Goal: Book appointment/travel/reservation

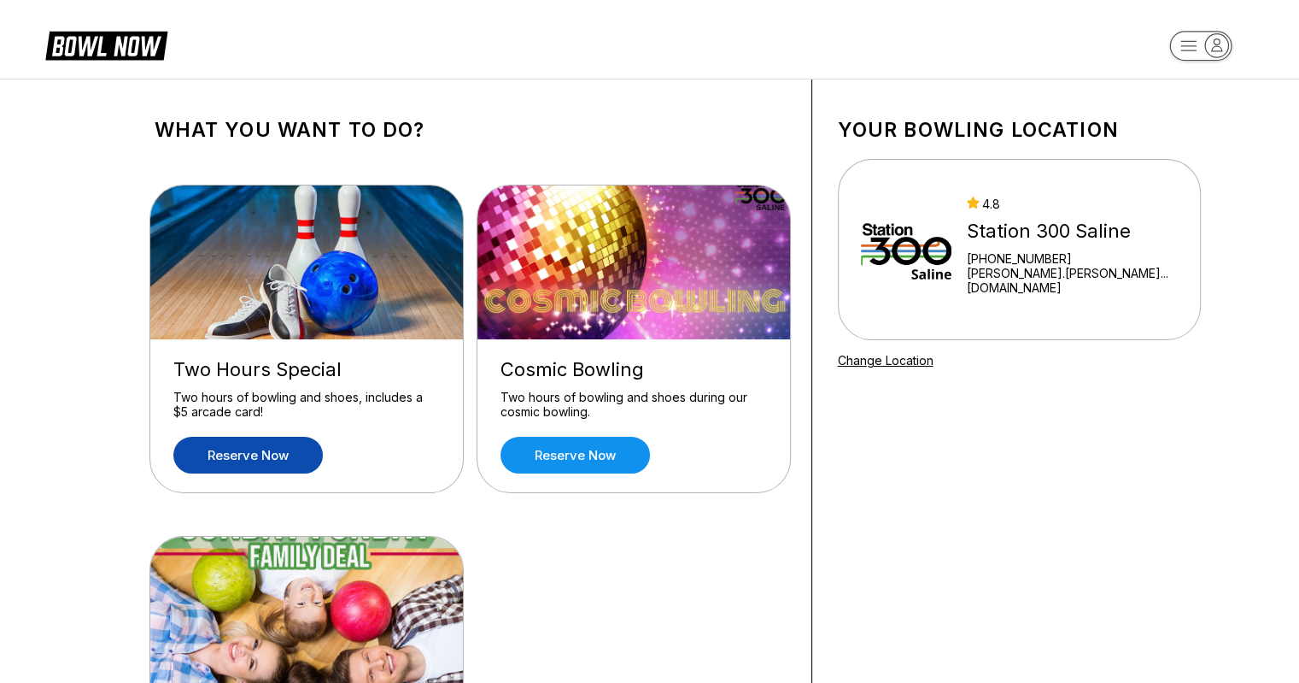
click at [215, 465] on link "Reserve now" at bounding box center [247, 455] width 149 height 37
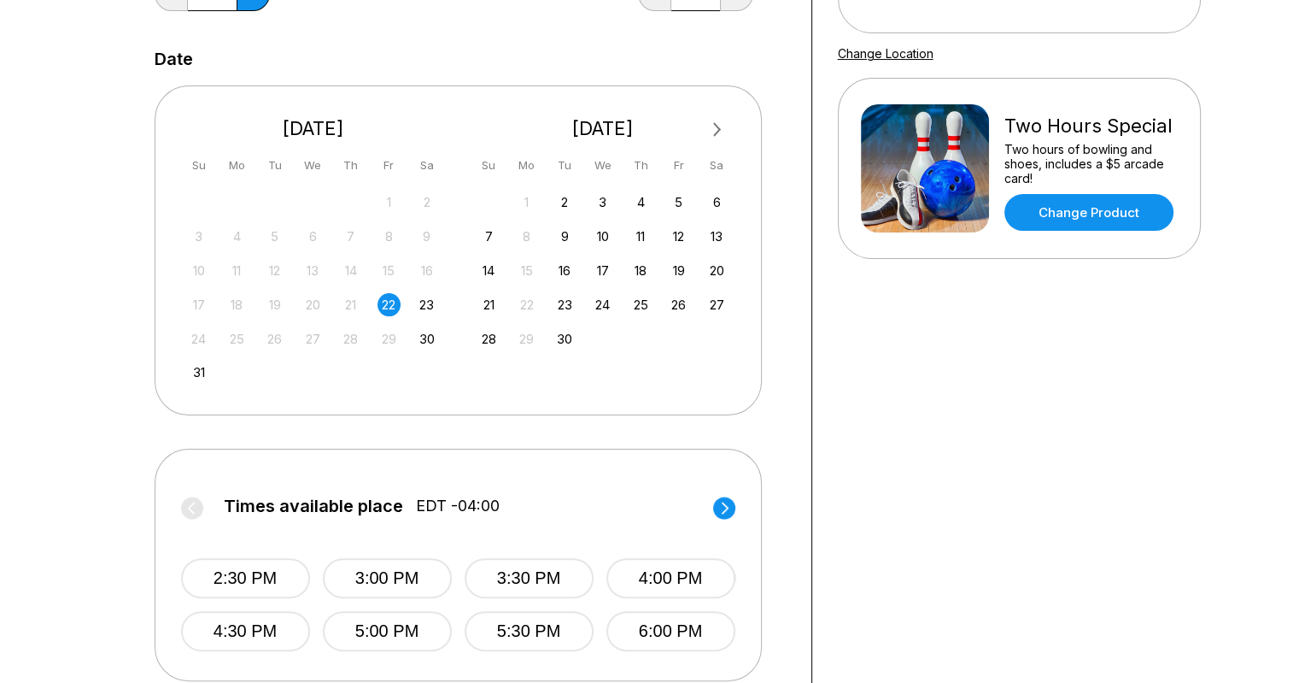
scroll to position [342, 0]
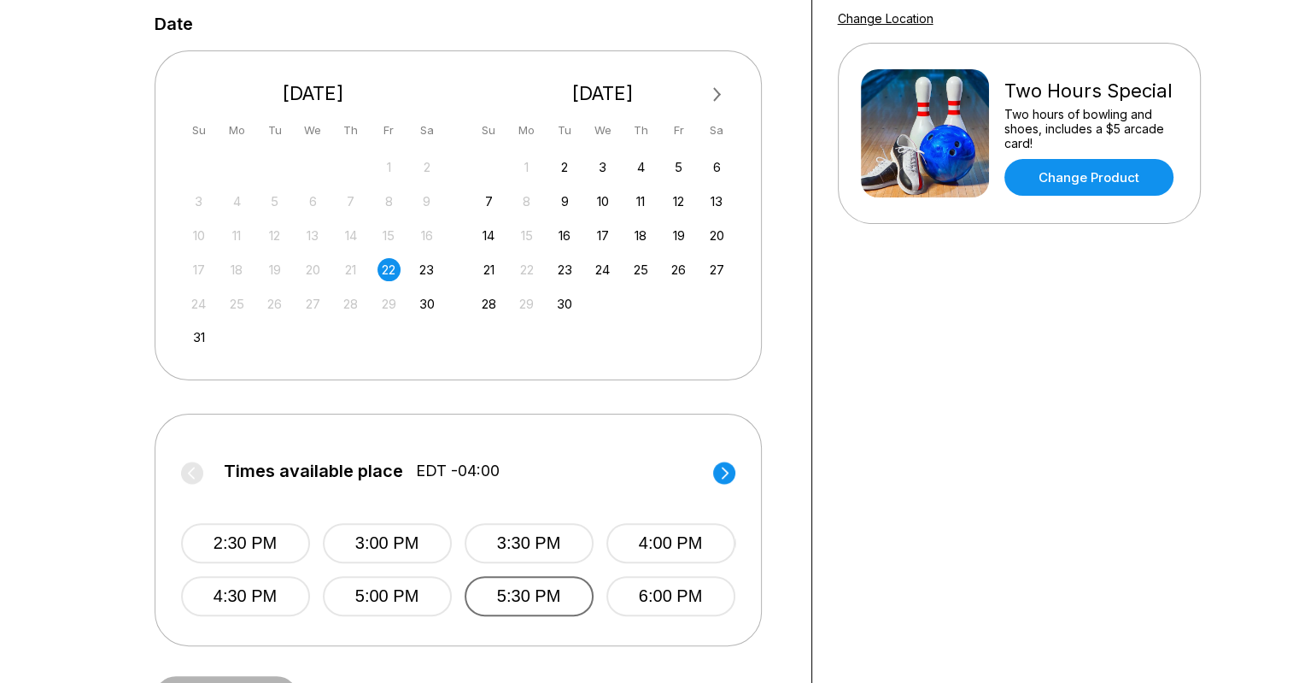
click at [490, 599] on button "5:30 PM" at bounding box center [529, 596] width 129 height 40
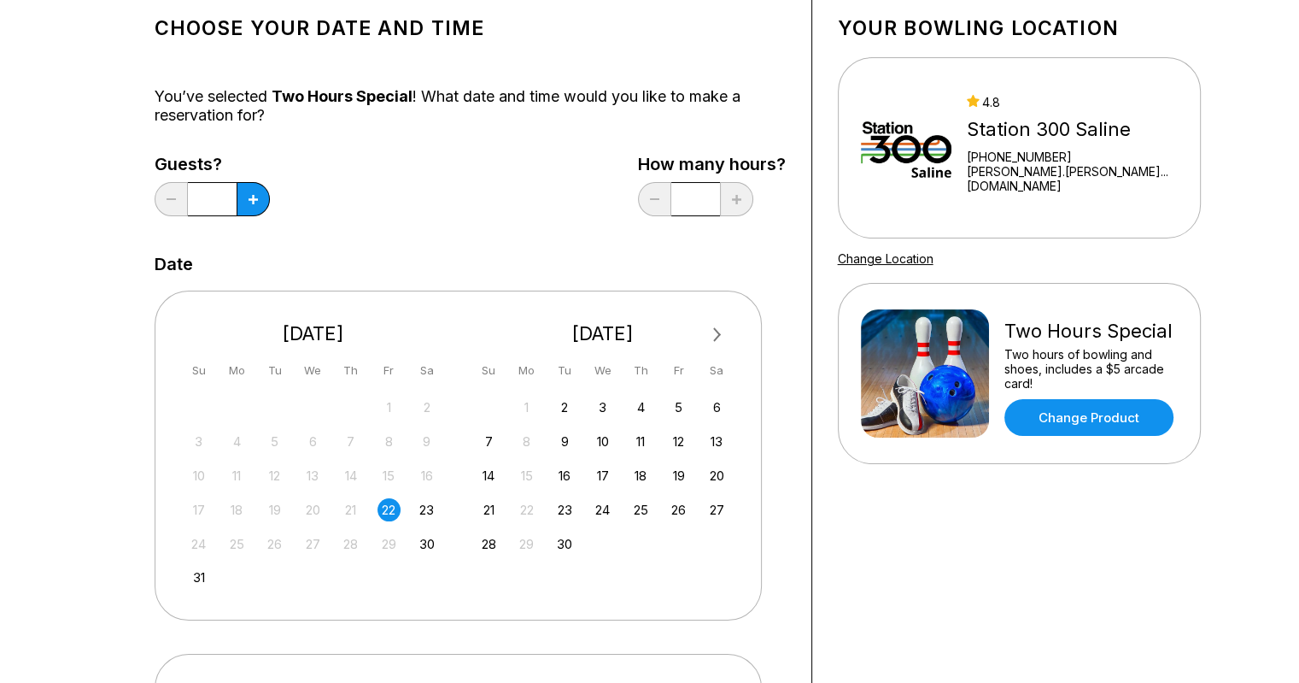
scroll to position [0, 0]
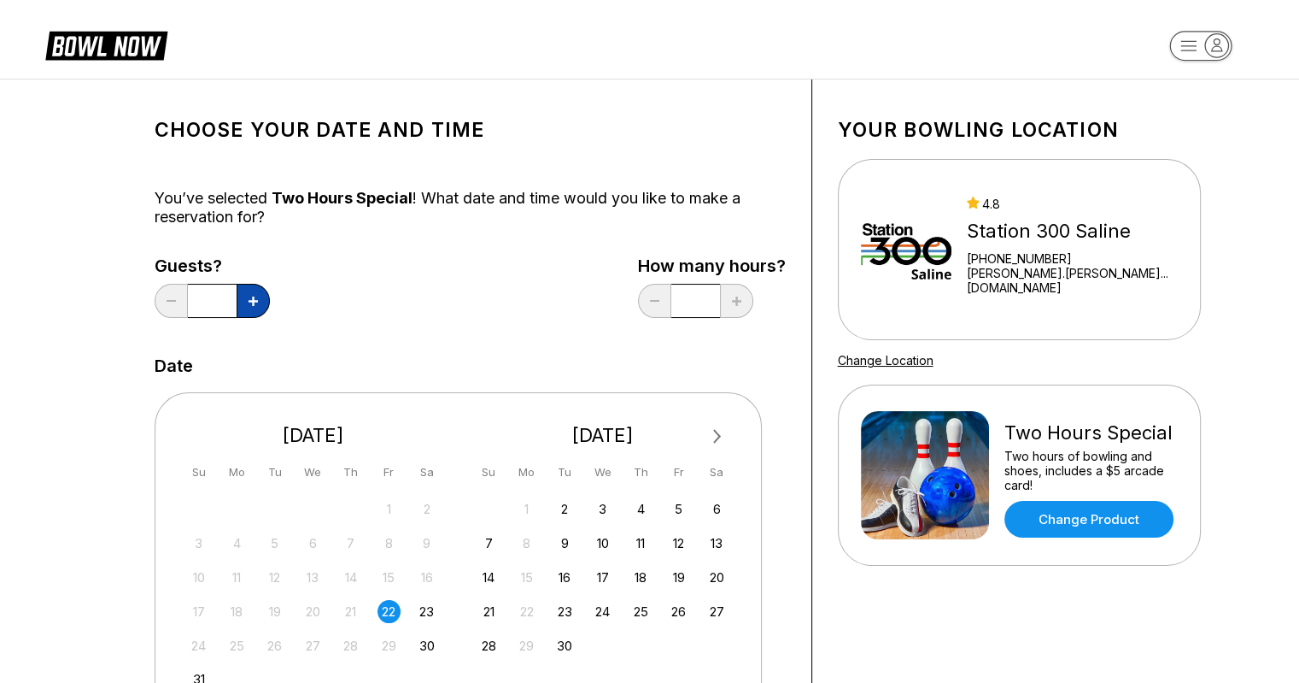
click at [249, 308] on button at bounding box center [253, 301] width 33 height 34
type input "*"
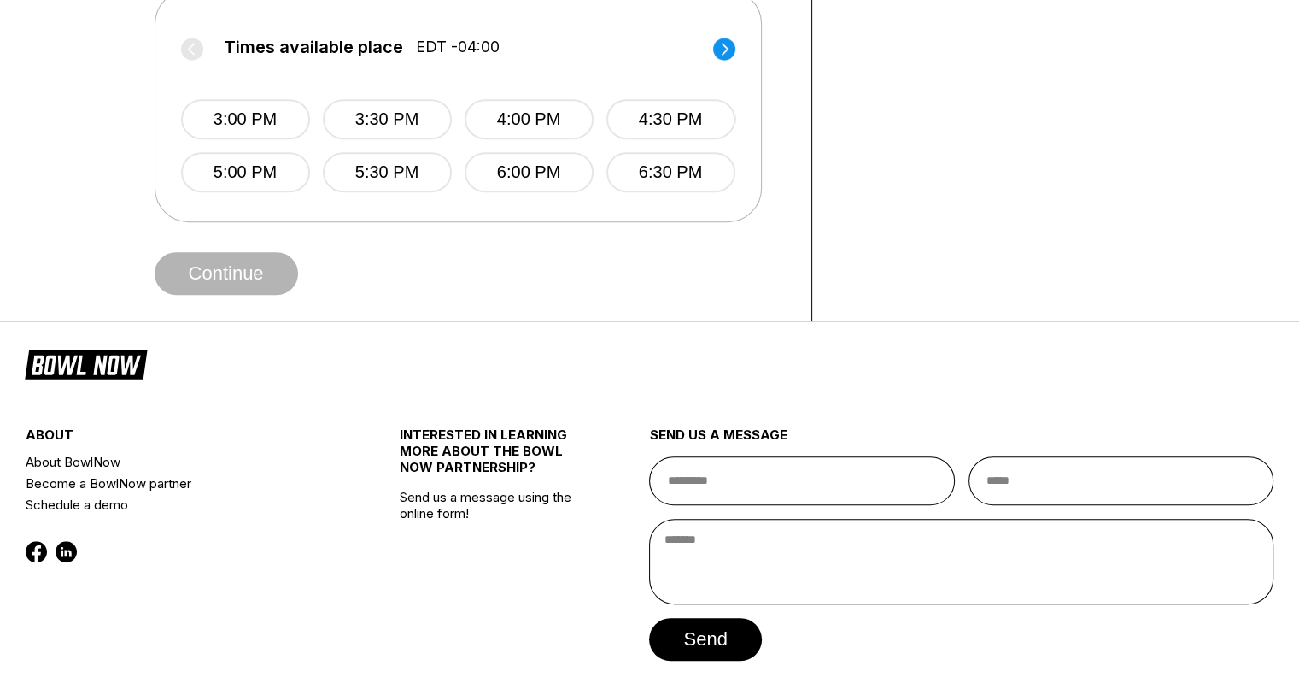
scroll to position [769, 0]
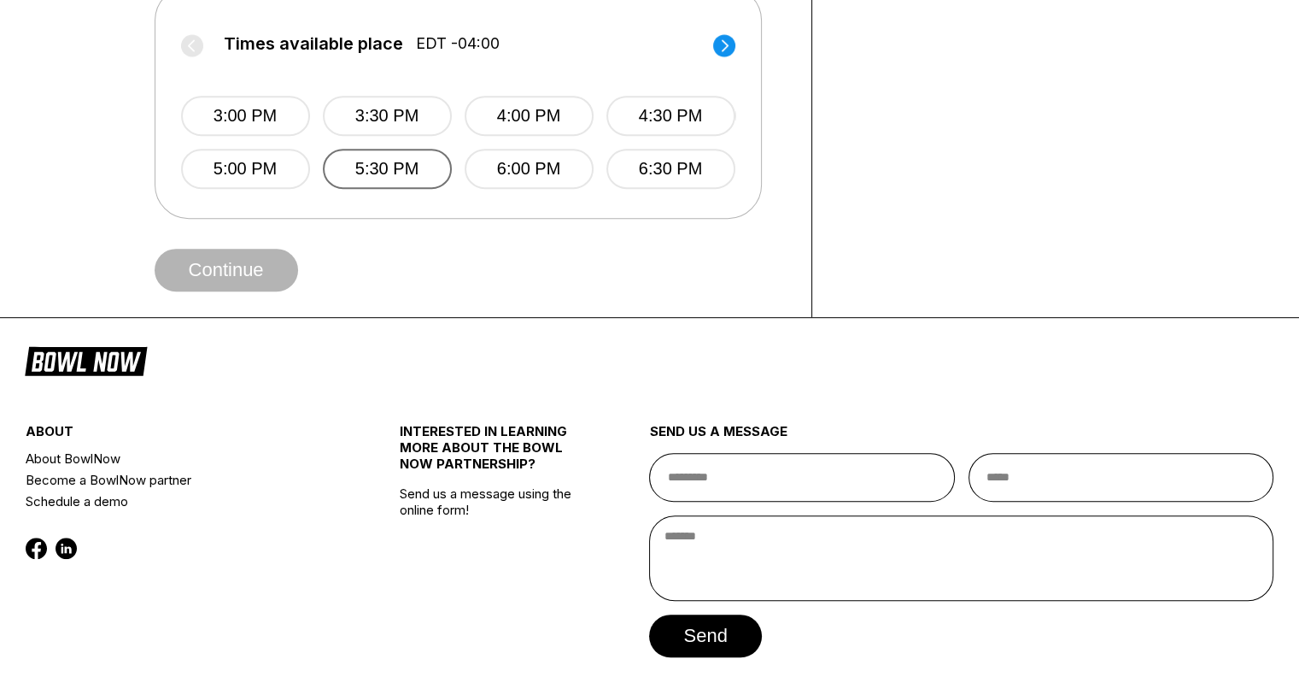
click at [421, 177] on button "5:30 PM" at bounding box center [387, 169] width 129 height 40
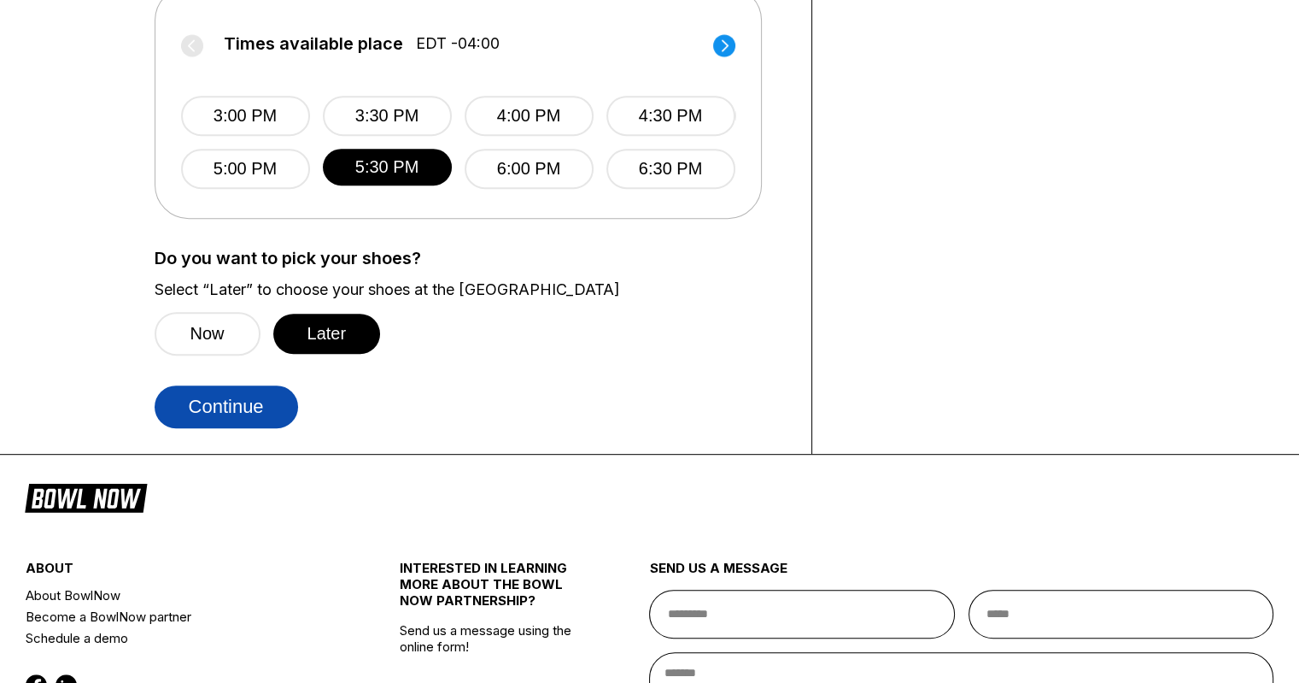
click at [267, 407] on button "Continue" at bounding box center [227, 406] width 144 height 43
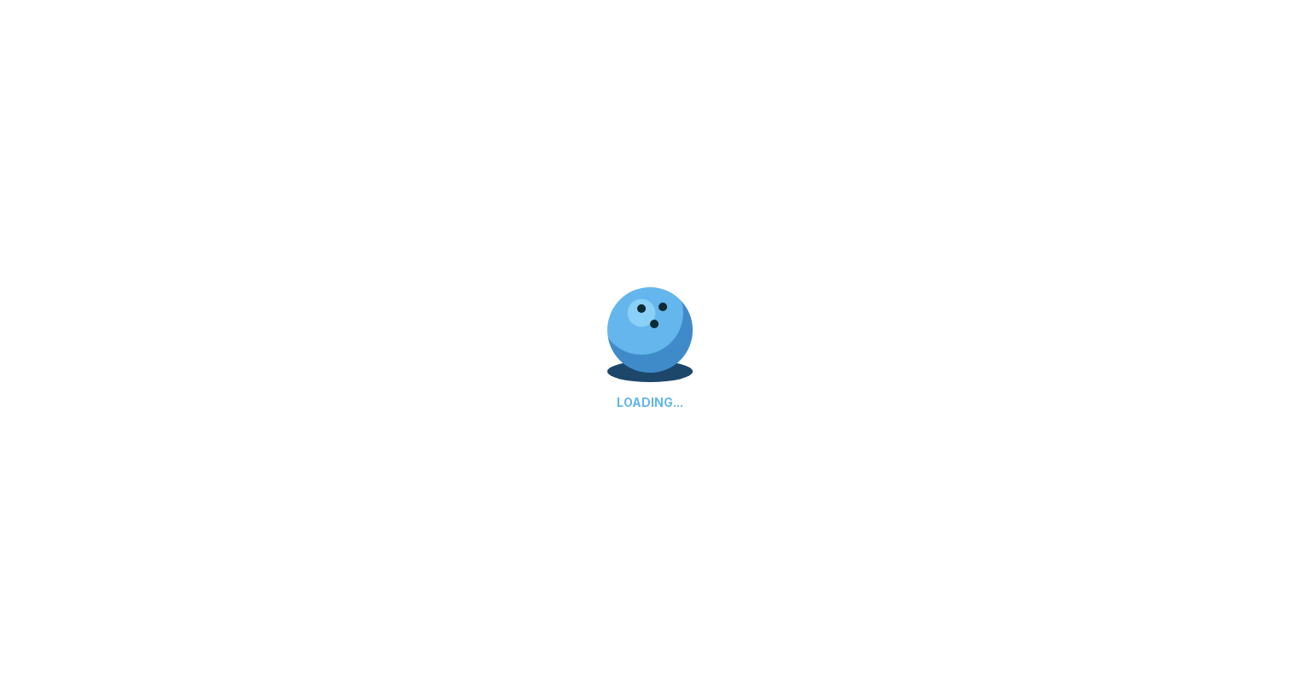
select select "**"
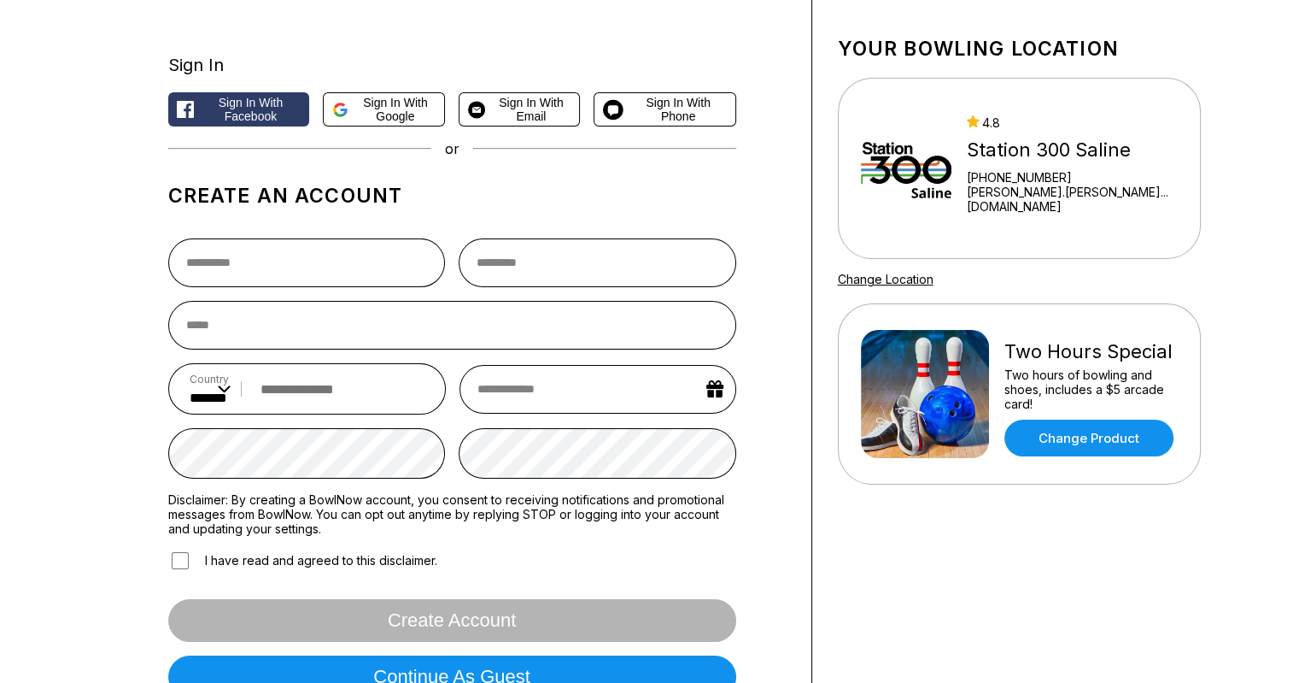
scroll to position [0, 0]
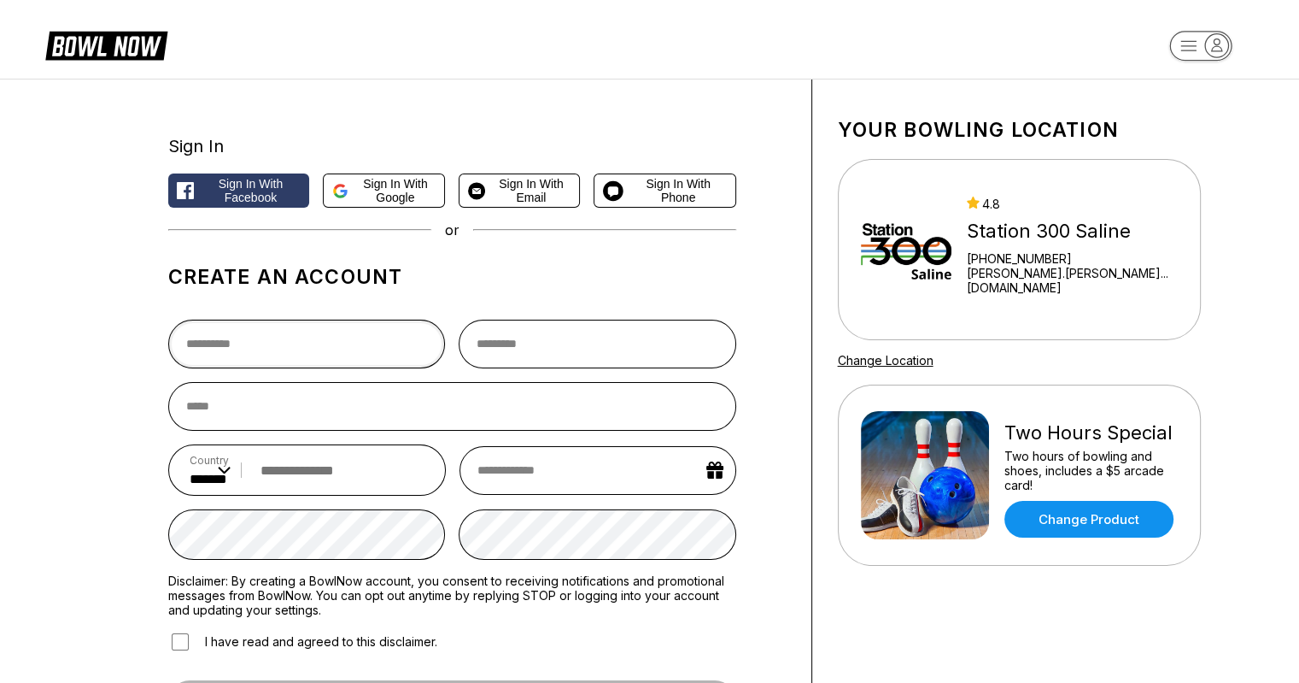
click at [271, 361] on input "text" at bounding box center [307, 343] width 278 height 49
click at [88, 345] on div "Sign In Sign in with Facebook Sign in with Google Sign in with Email Sign in wi…" at bounding box center [649, 456] width 1299 height 754
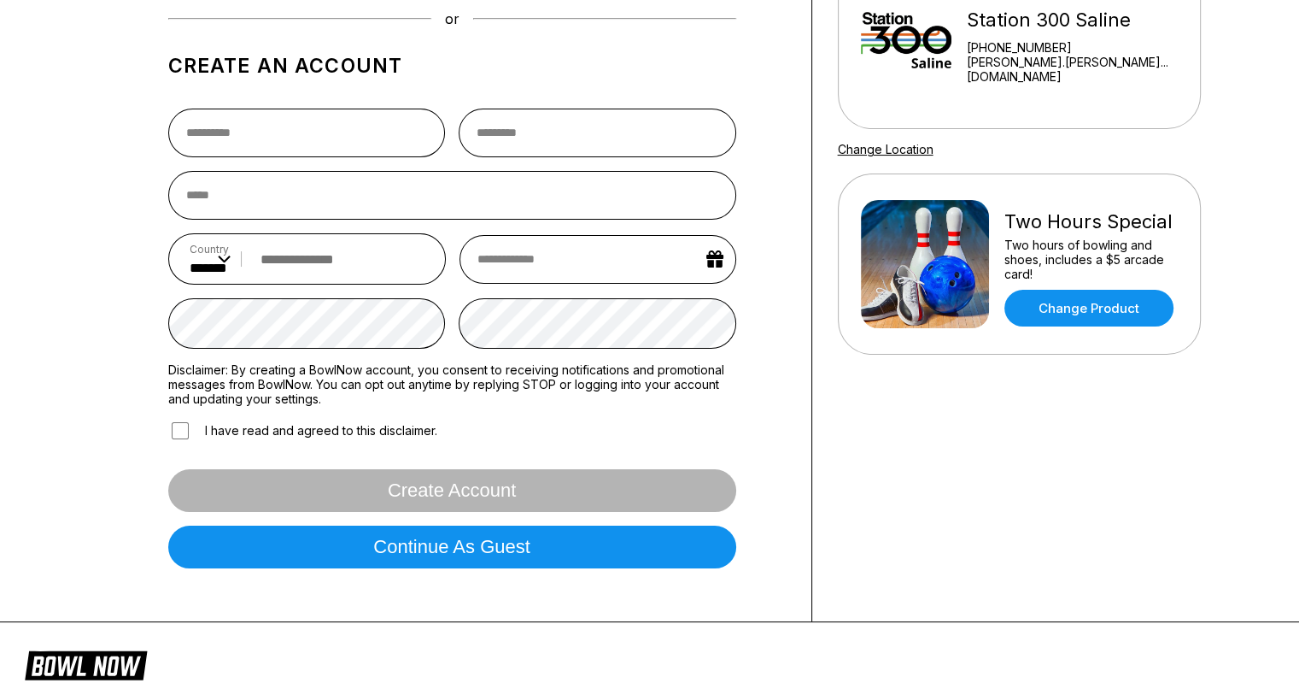
scroll to position [342, 0]
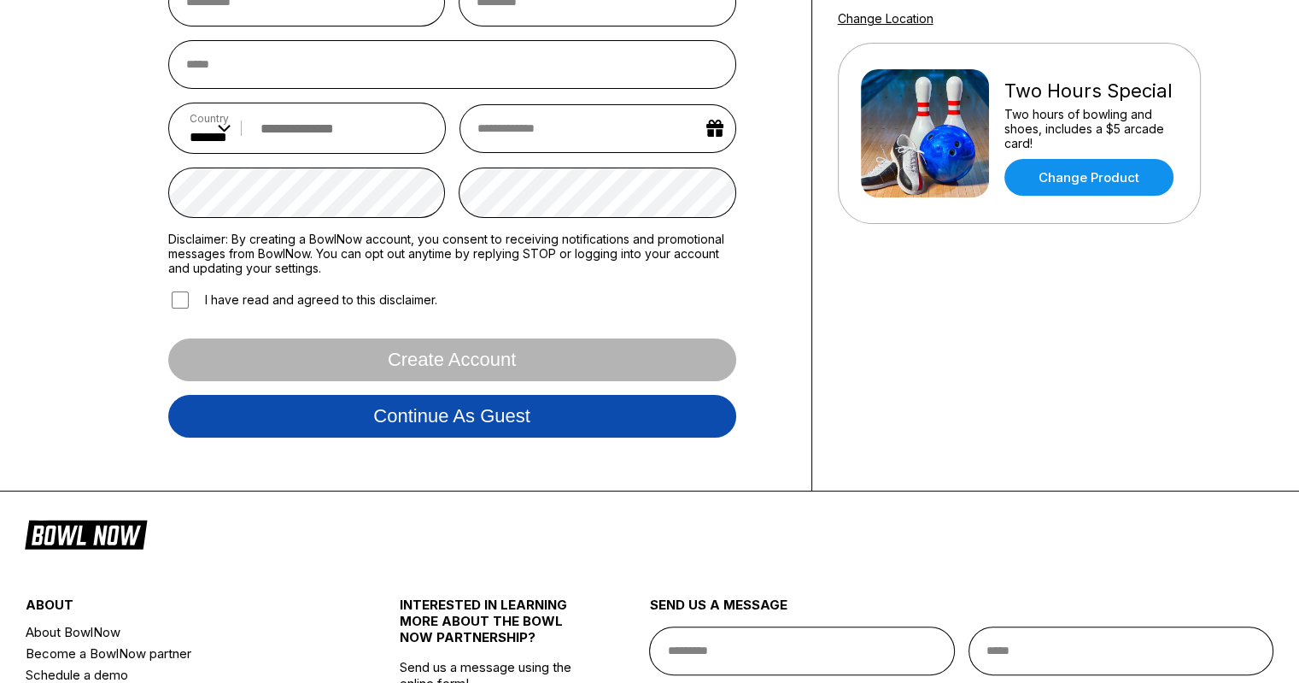
click at [472, 416] on button "Continue as guest" at bounding box center [452, 416] width 568 height 43
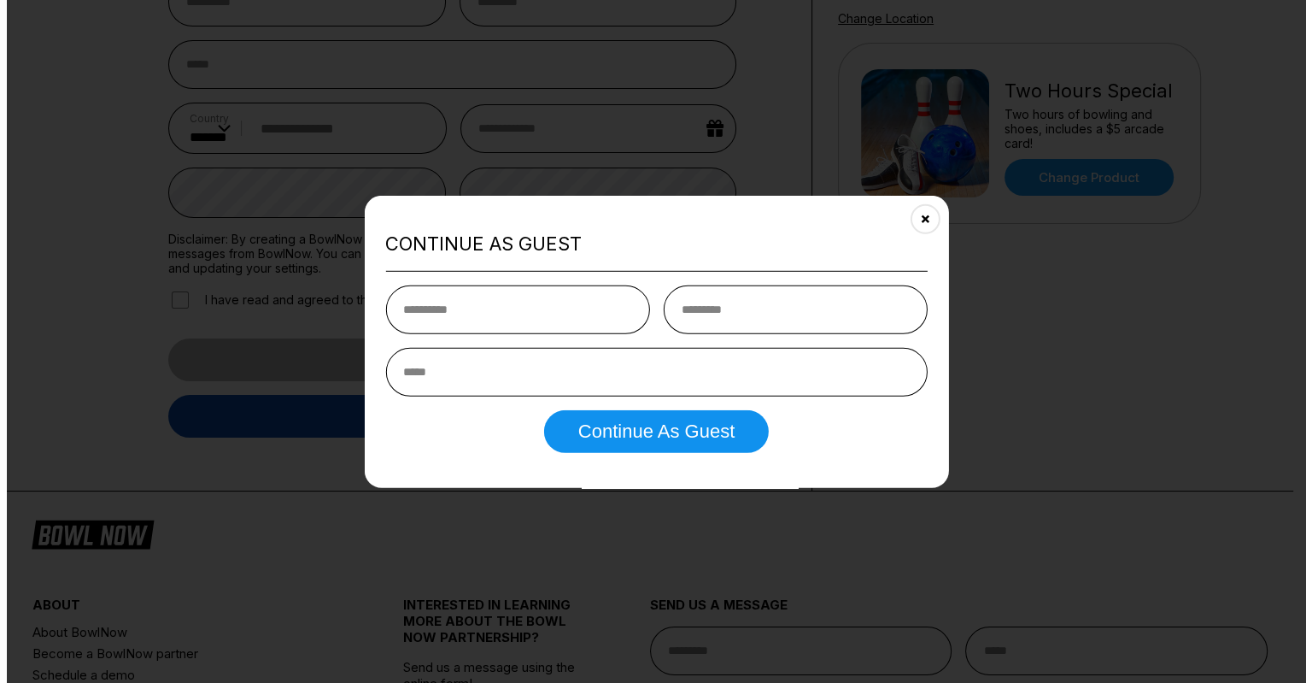
scroll to position [318, 0]
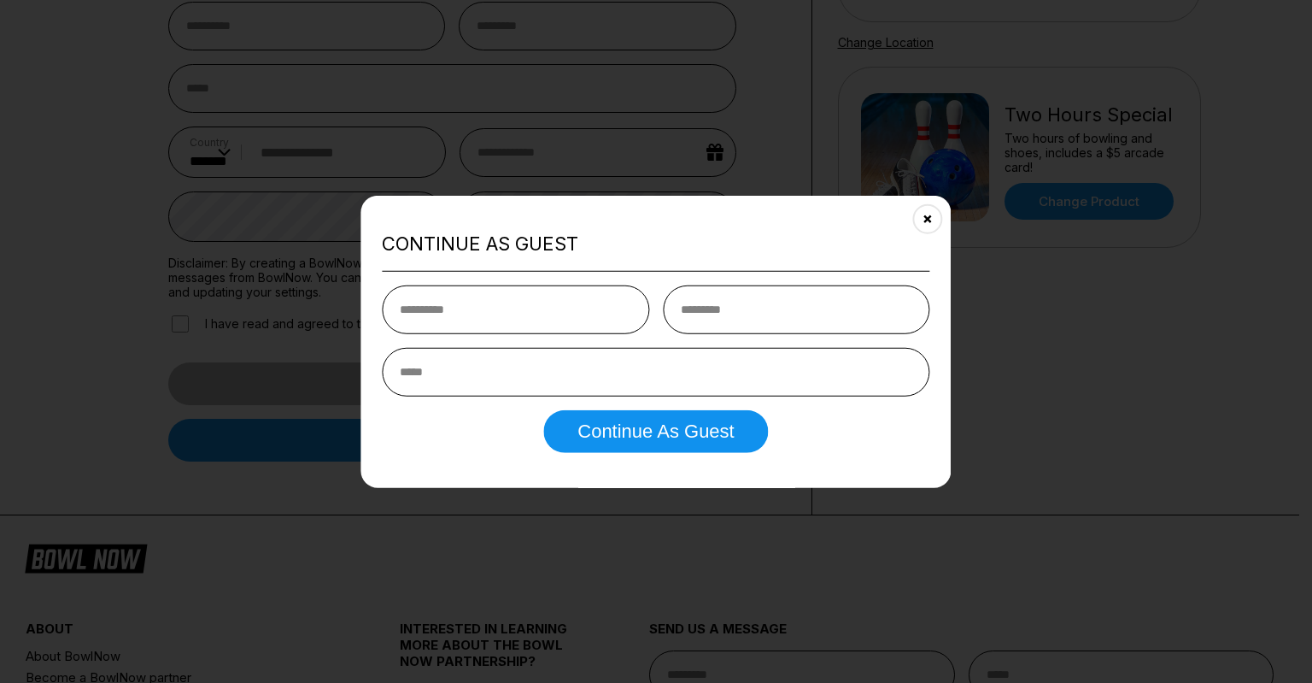
click at [495, 303] on input "text" at bounding box center [515, 309] width 267 height 49
type input "*******"
click at [765, 324] on input "text" at bounding box center [796, 309] width 267 height 49
type input "***"
click at [595, 369] on input "email" at bounding box center [656, 372] width 548 height 49
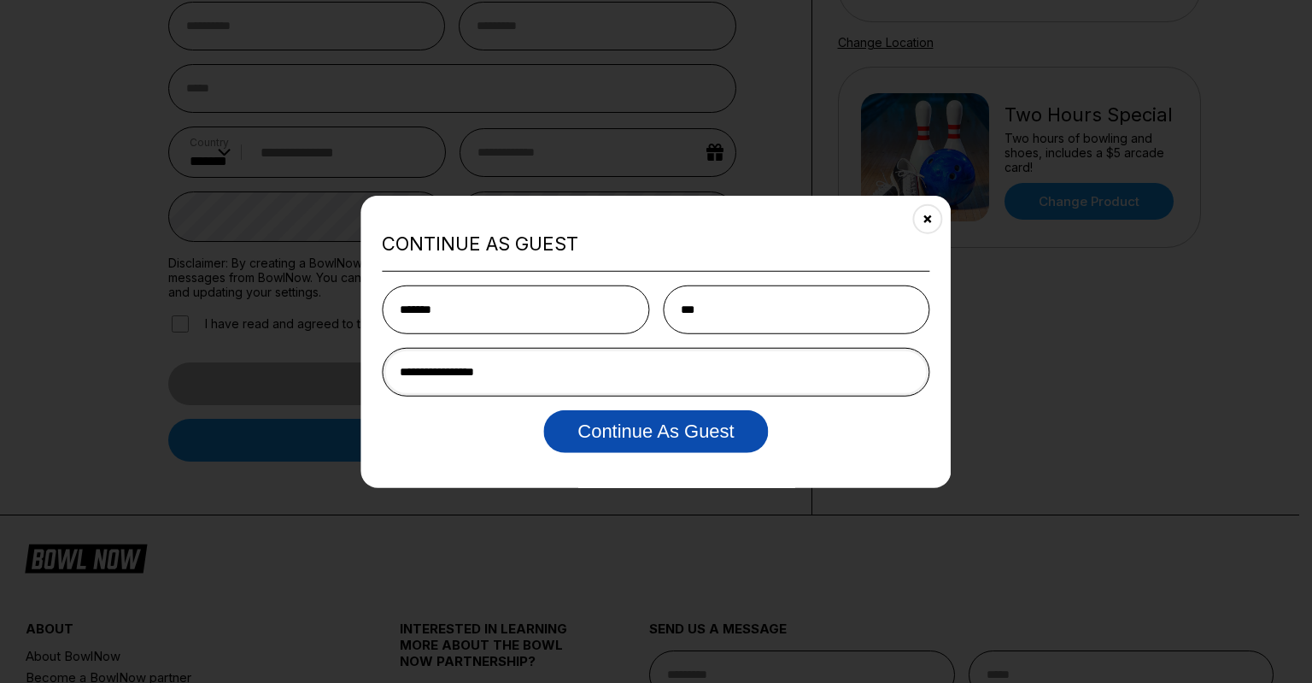
type input "**********"
click at [650, 430] on button "Continue as Guest" at bounding box center [655, 431] width 225 height 43
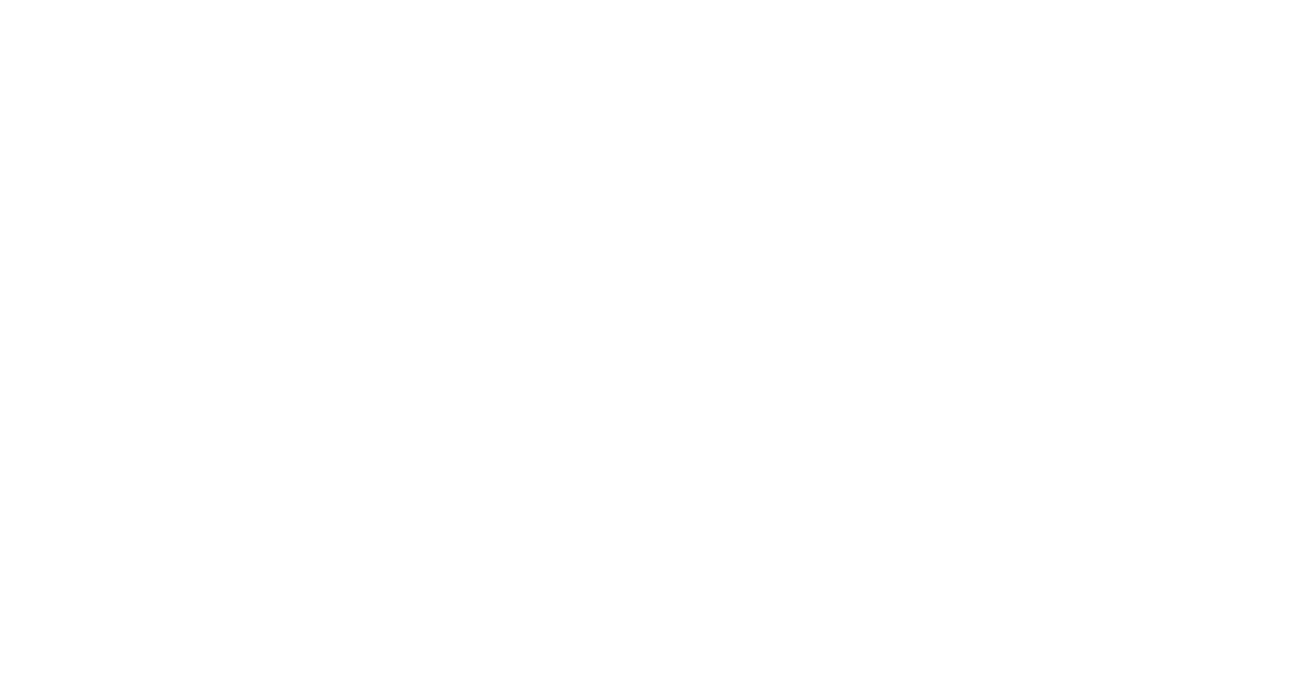
scroll to position [0, 0]
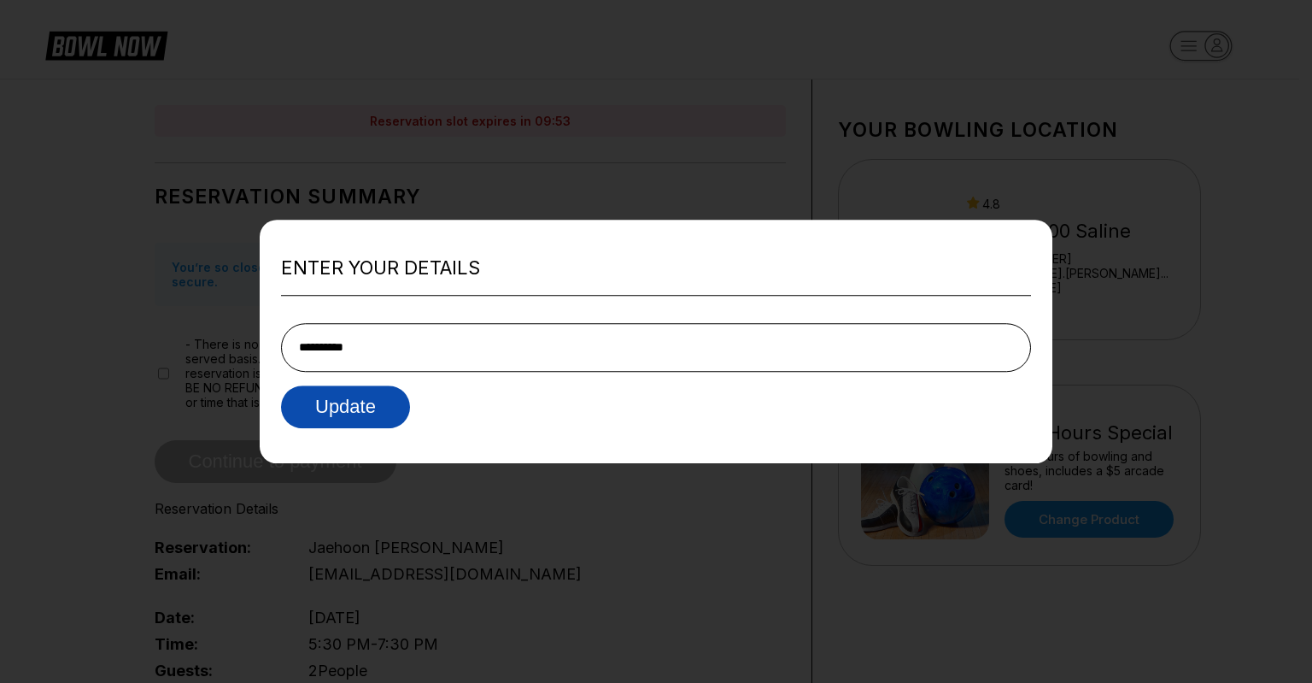
type input "**********"
click at [337, 418] on button "Update" at bounding box center [345, 406] width 129 height 43
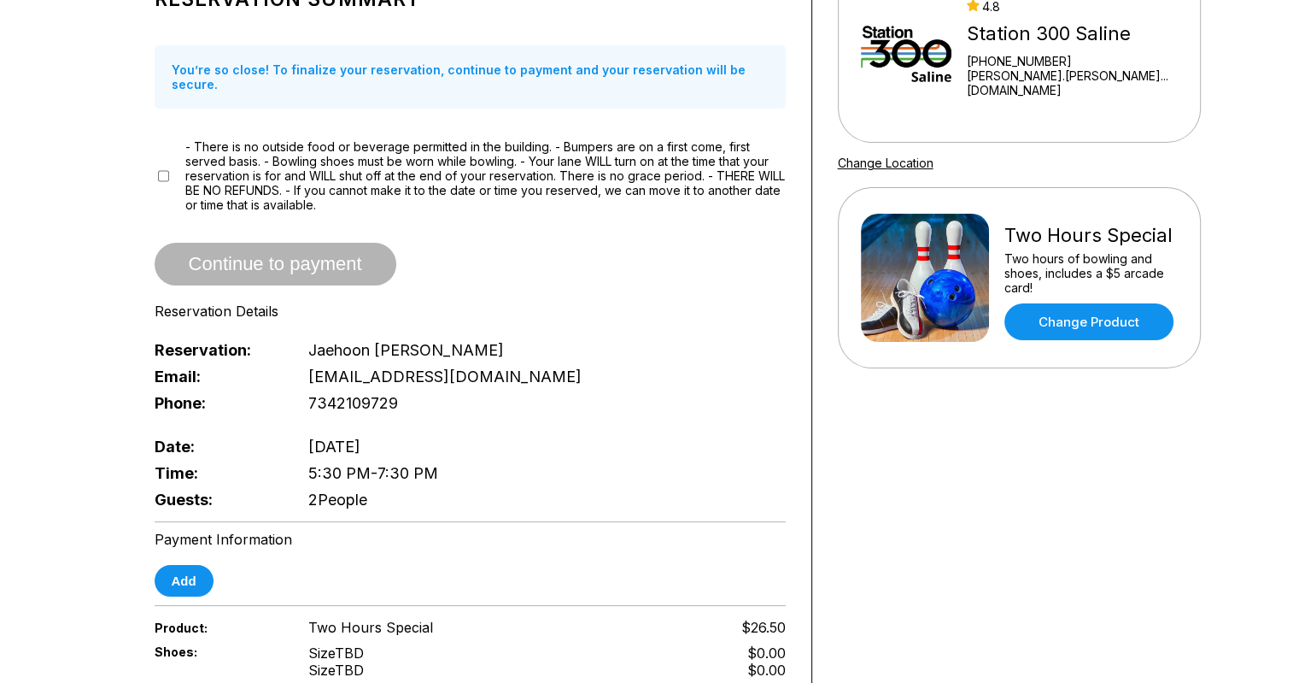
scroll to position [171, 0]
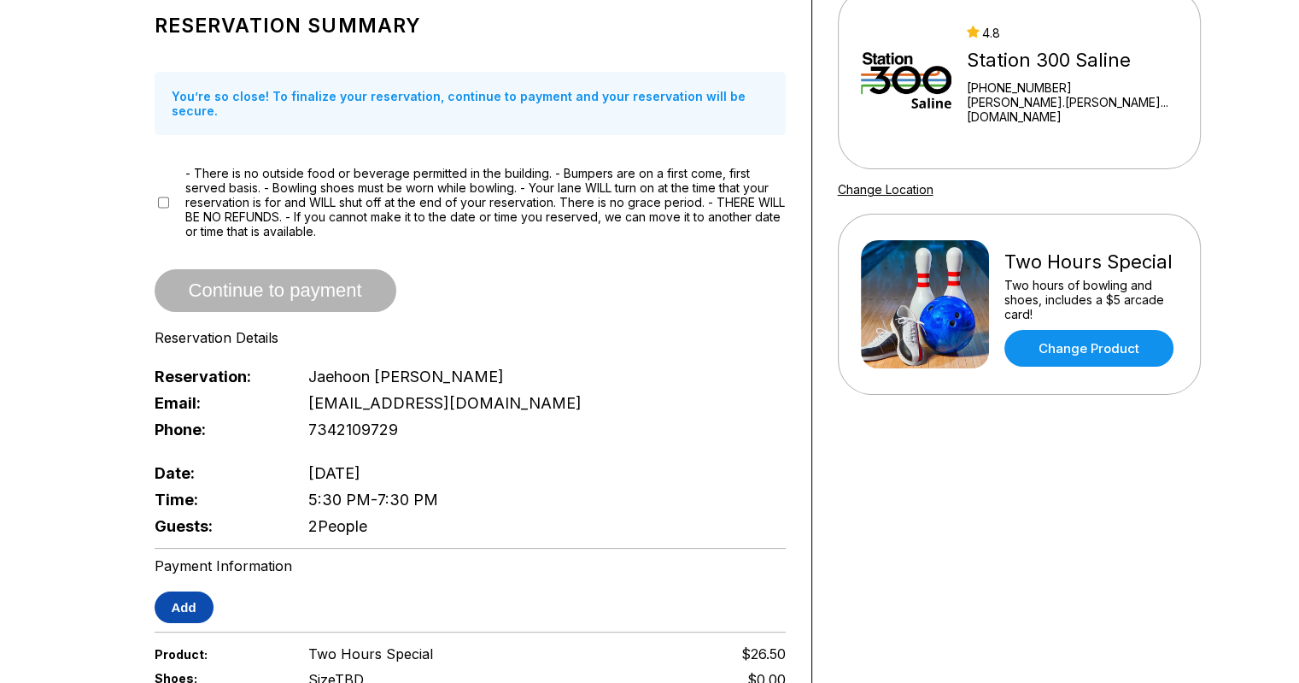
click at [188, 592] on button "Add" at bounding box center [184, 607] width 59 height 32
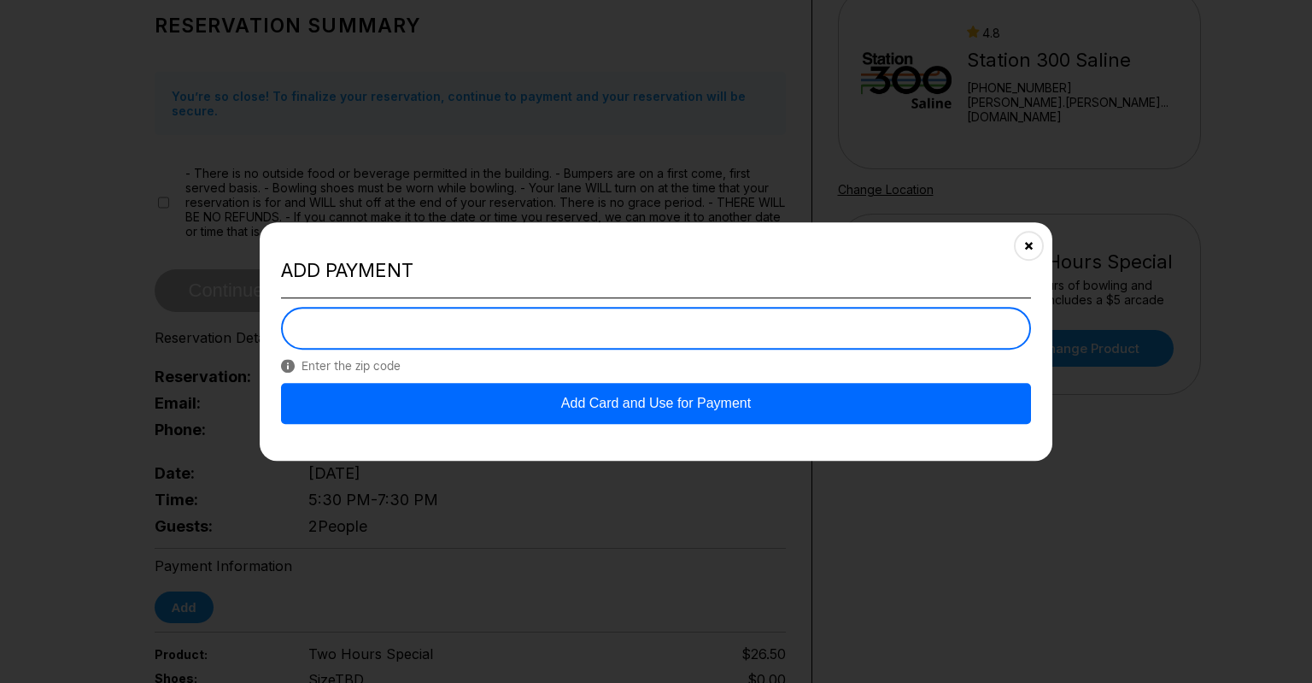
click at [650, 406] on button "Add Card and Use for Payment" at bounding box center [656, 403] width 750 height 41
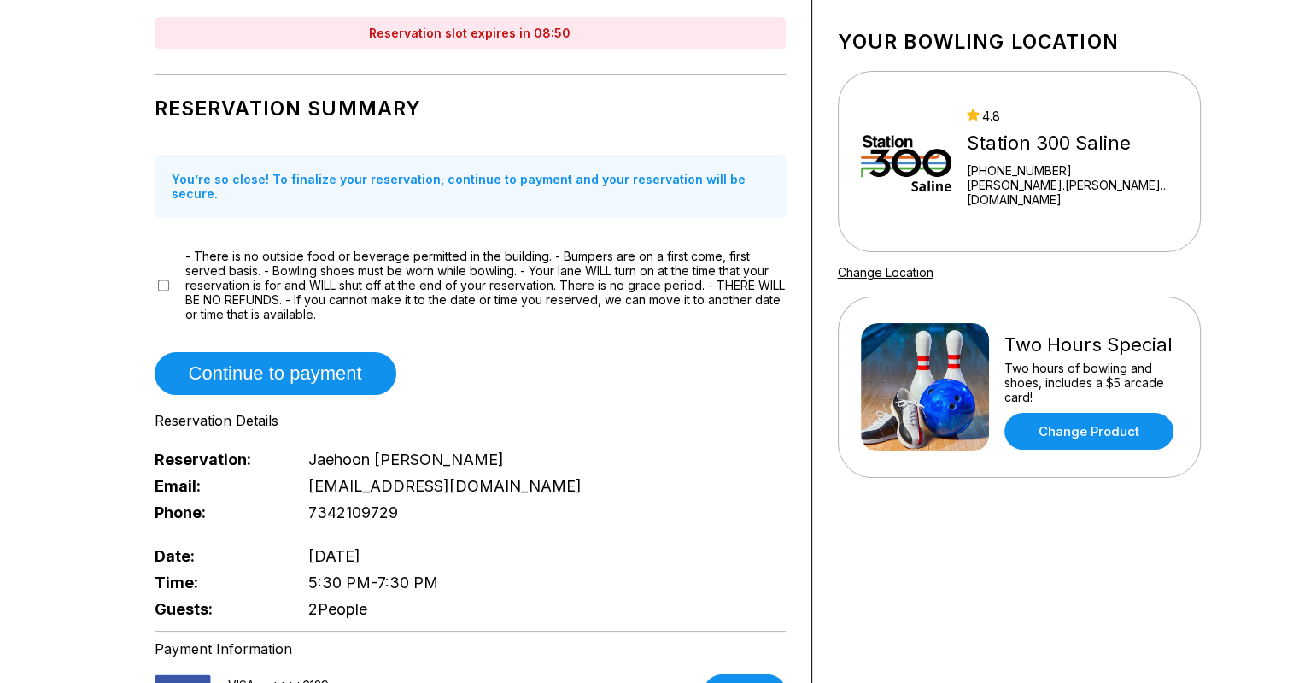
scroll to position [85, 0]
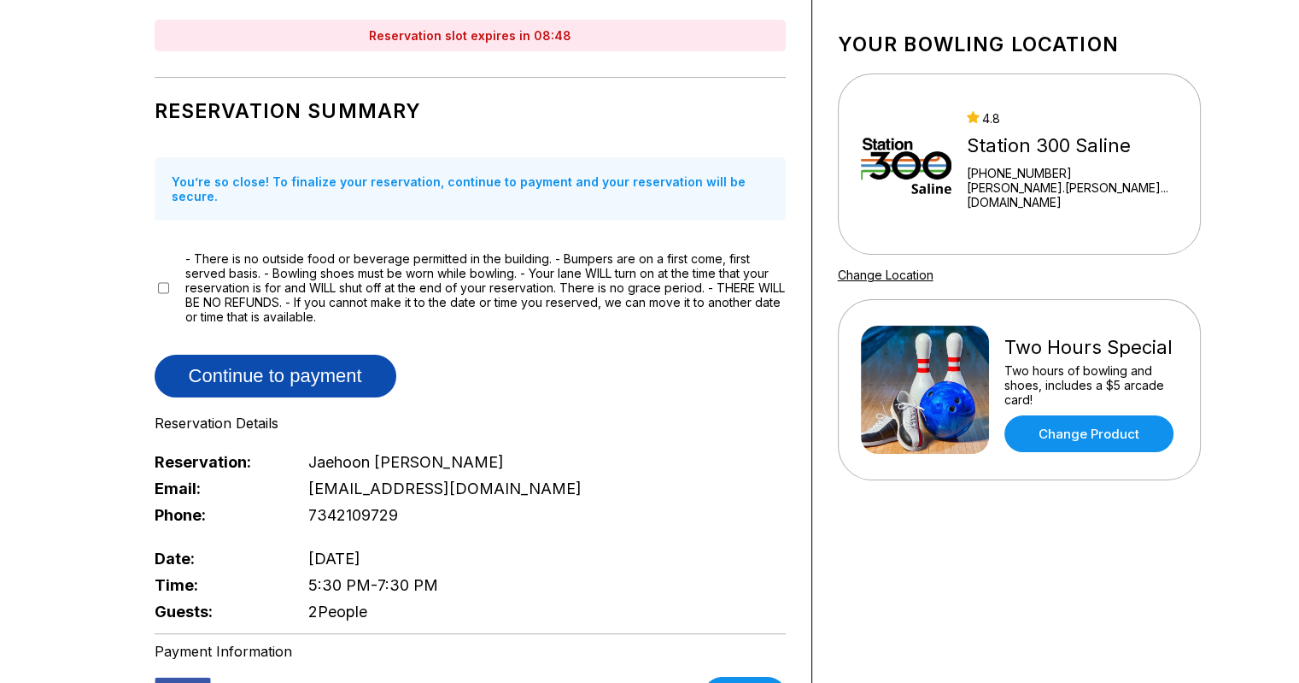
click at [281, 355] on button "Continue to payment" at bounding box center [276, 376] width 242 height 43
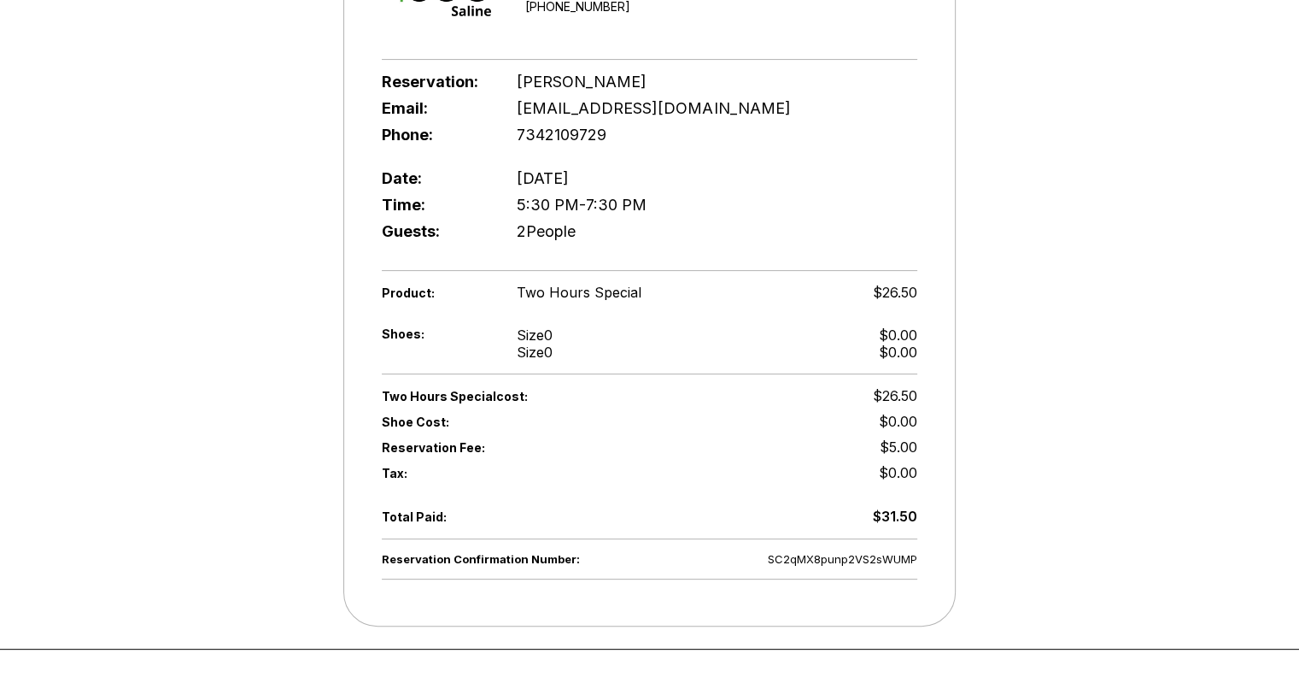
scroll to position [427, 0]
